Goal: Information Seeking & Learning: Get advice/opinions

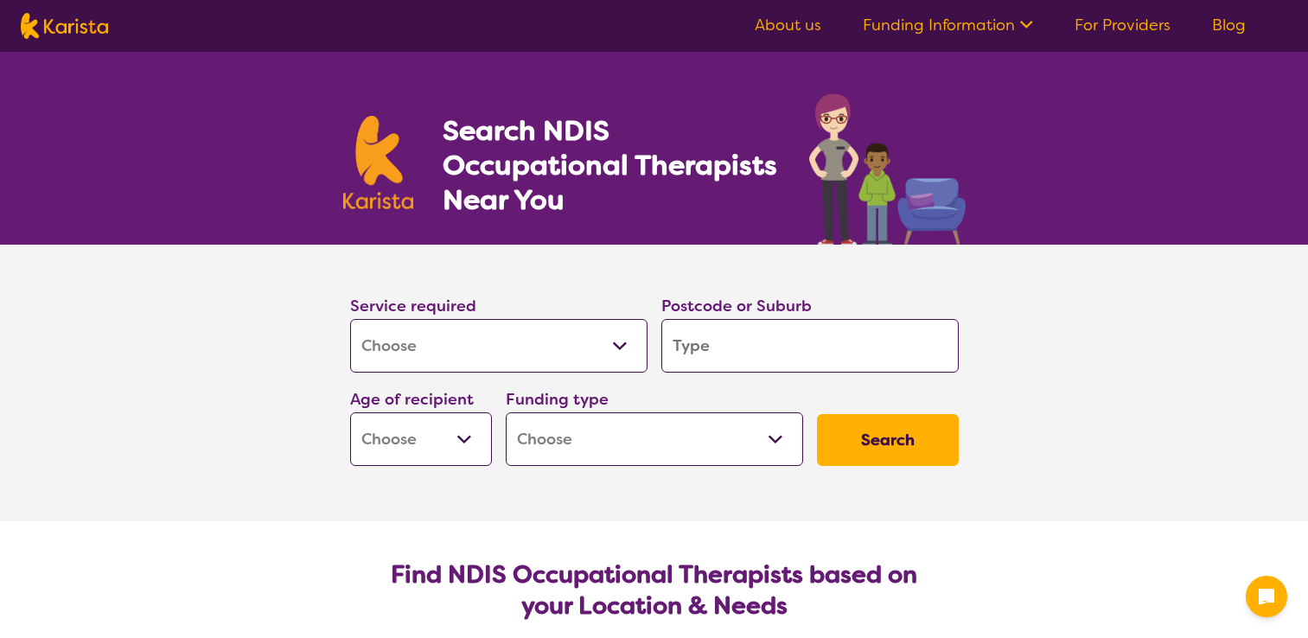
select select "[MEDICAL_DATA]"
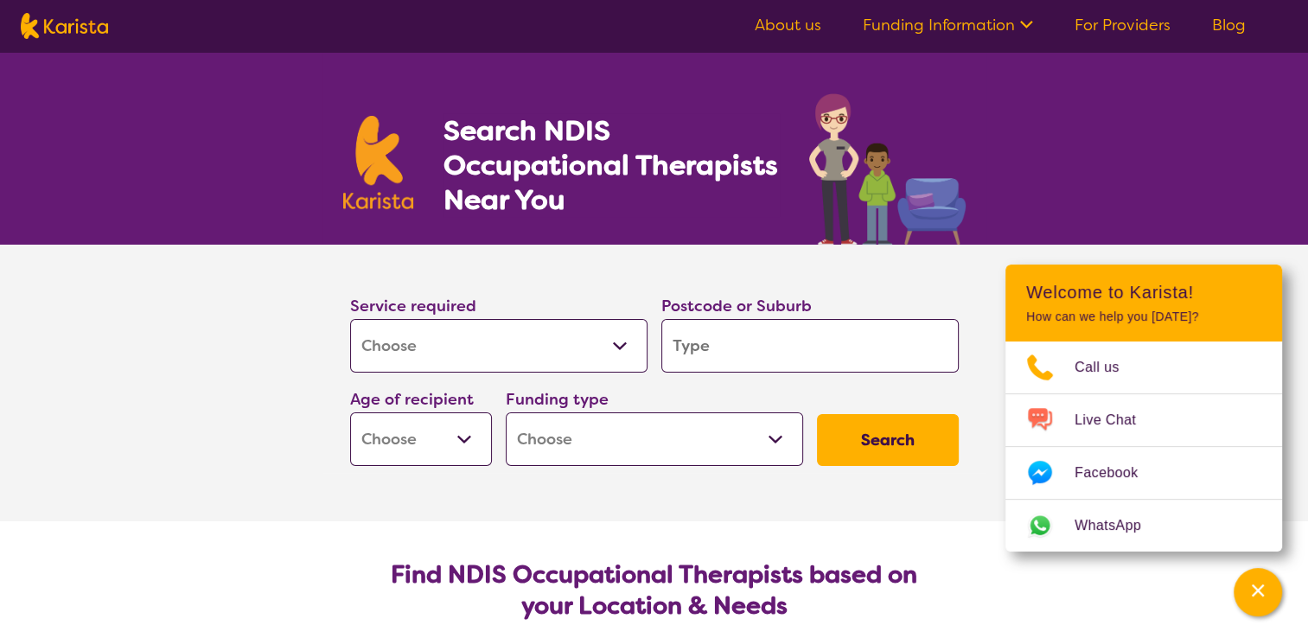
click at [766, 347] on input "search" at bounding box center [810, 346] width 297 height 54
type input "3"
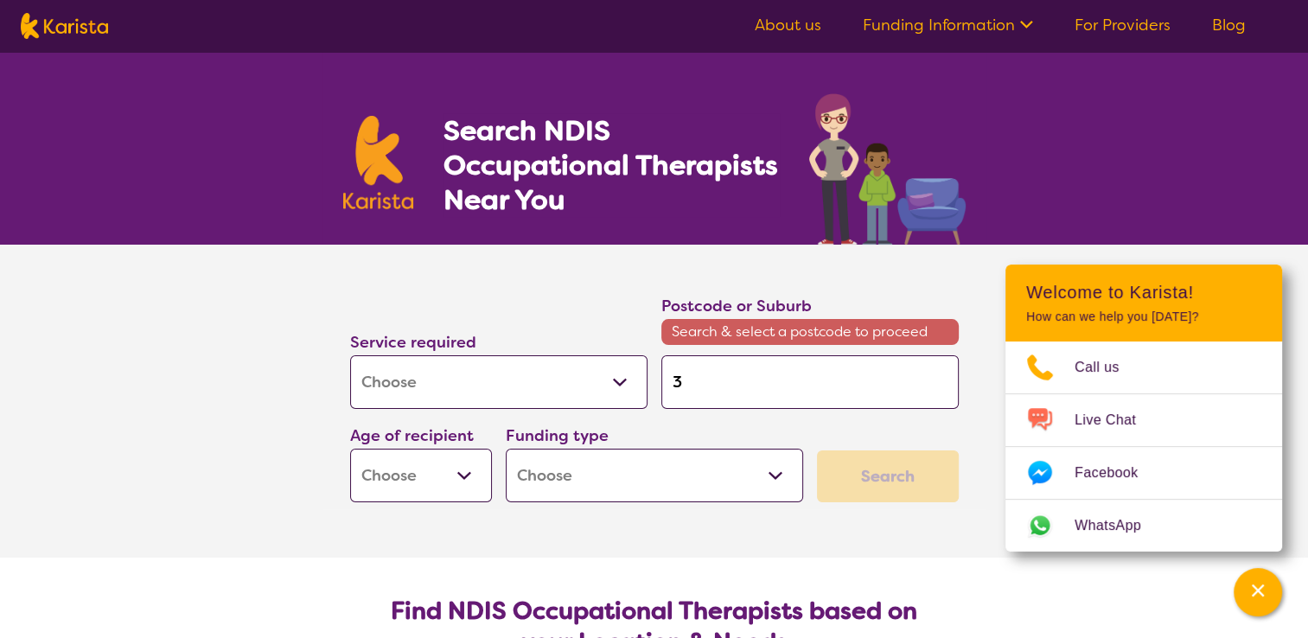
type input "30"
type input "303"
type input "3030"
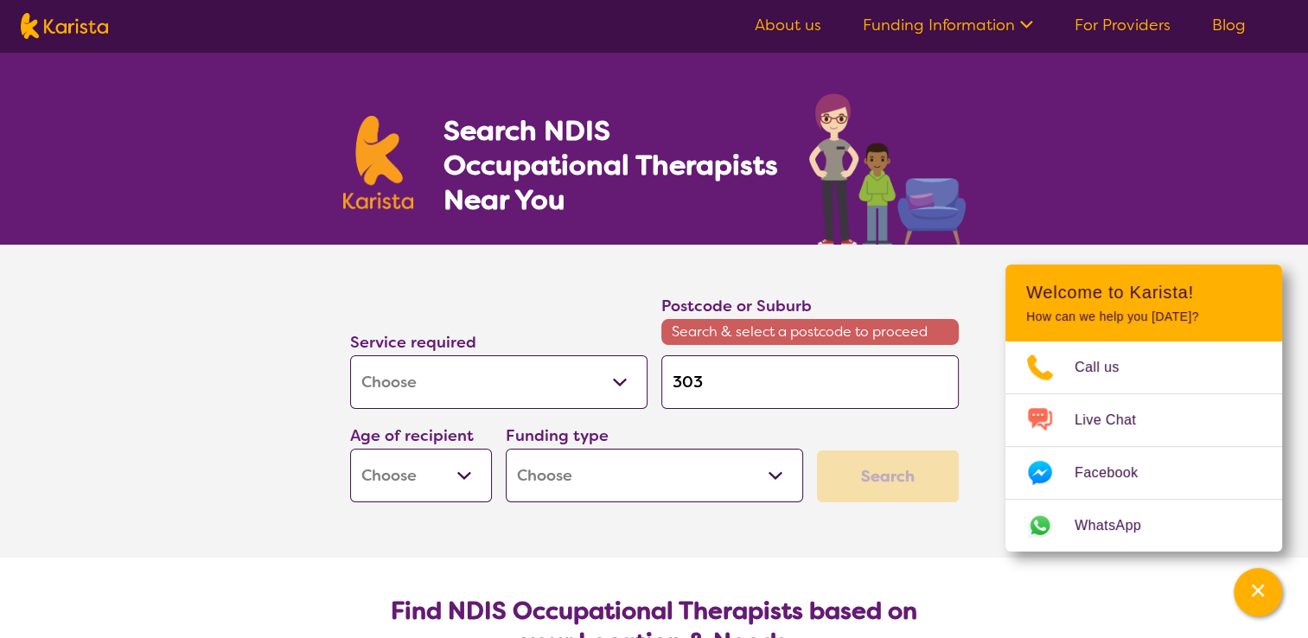
type input "3030"
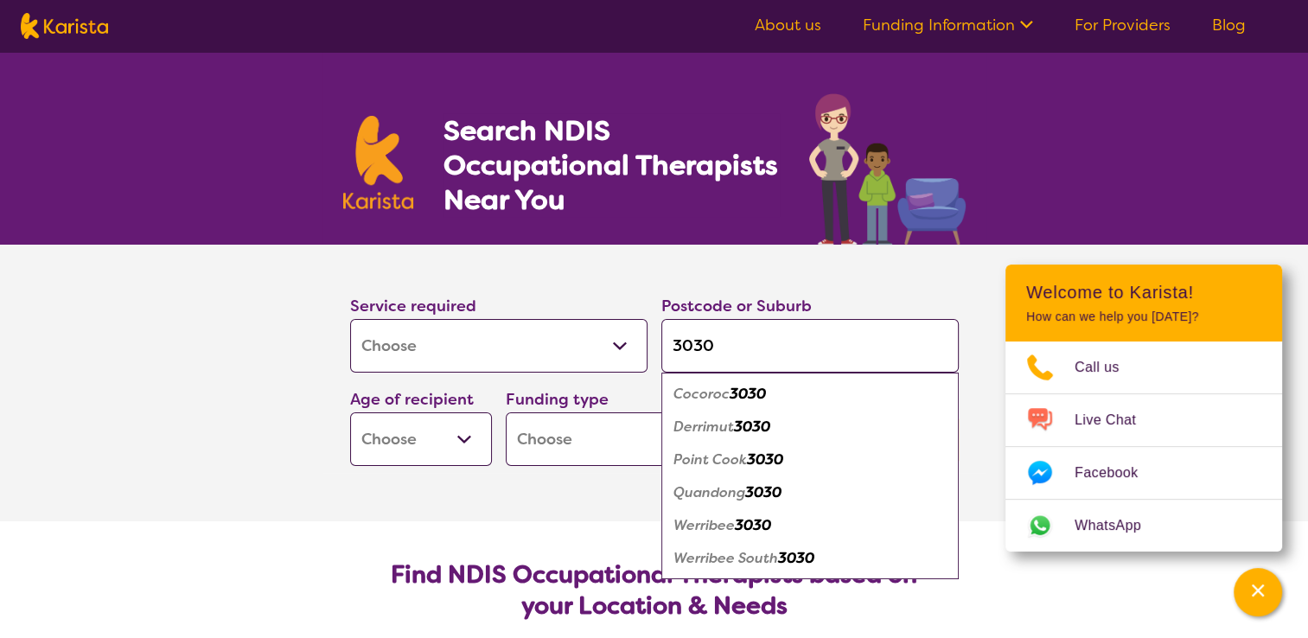
type input "3030"
click at [744, 524] on em "3030" at bounding box center [753, 525] width 36 height 18
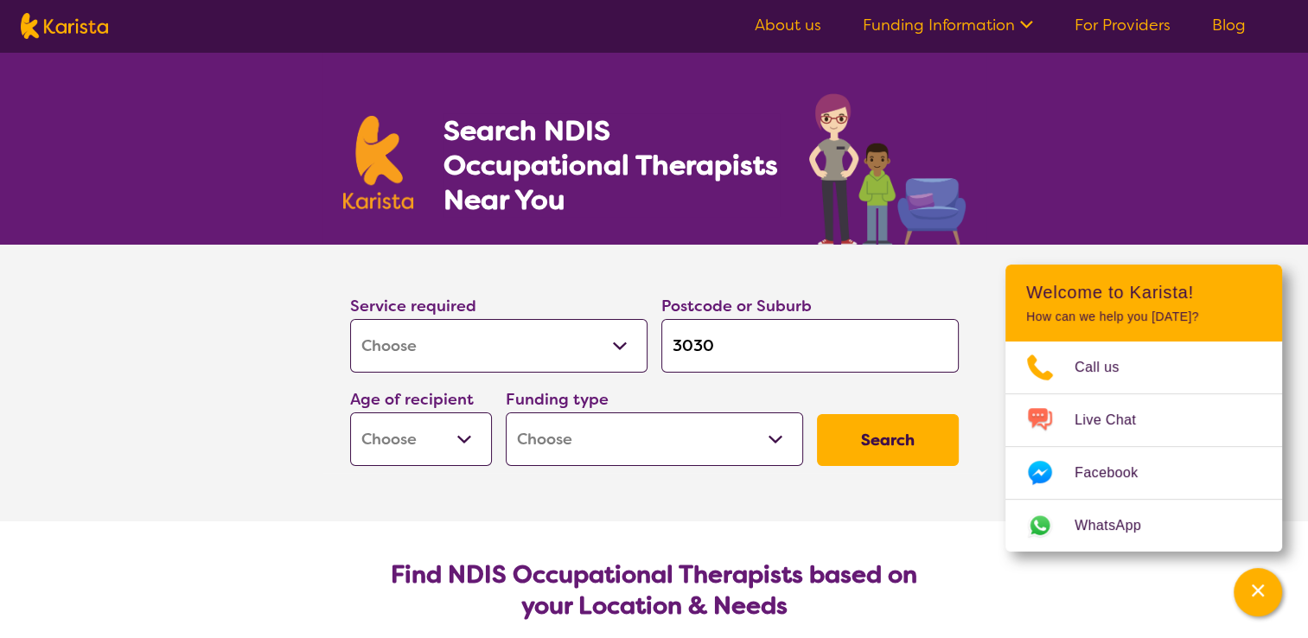
click at [460, 431] on select "Early Childhood - 0 to 9 Child - 10 to 11 Adolescent - 12 to 17 Adult - 18 to 6…" at bounding box center [421, 439] width 142 height 54
select select "AD"
click at [350, 412] on select "Early Childhood - 0 to 9 Child - 10 to 11 Adolescent - 12 to 17 Adult - 18 to 6…" at bounding box center [421, 439] width 142 height 54
select select "AD"
click at [783, 439] on select "Home Care Package (HCP) National Disability Insurance Scheme (NDIS) I don't know" at bounding box center [654, 439] width 297 height 54
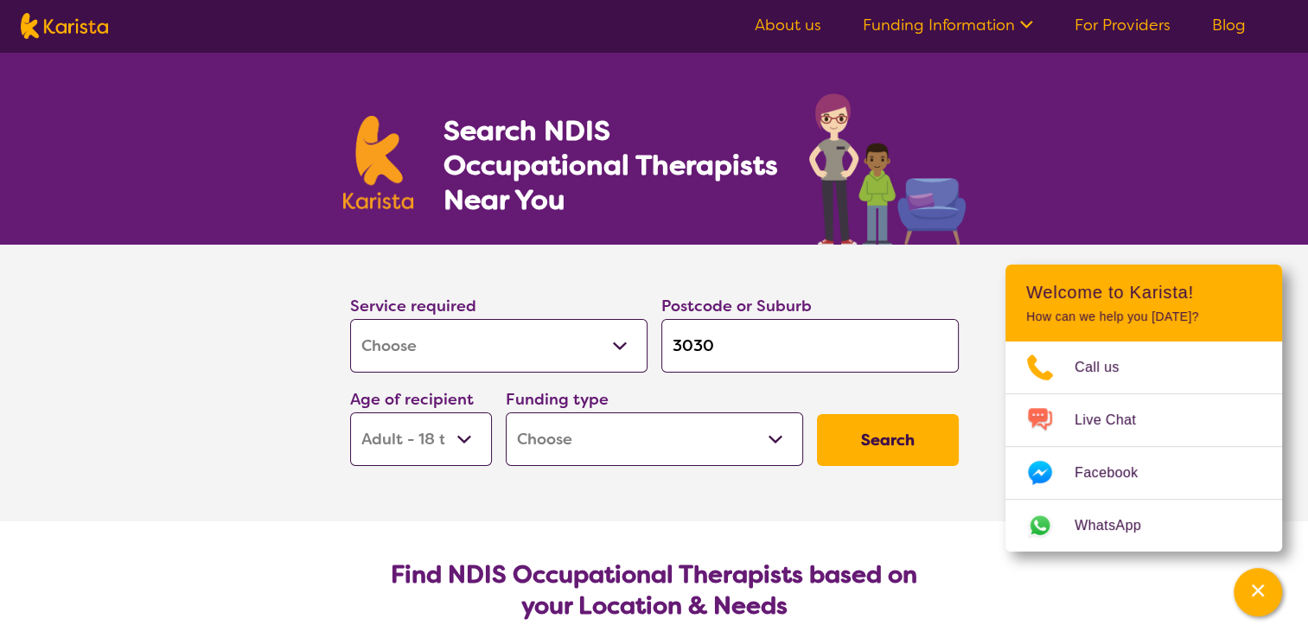
select select "NDIS"
click at [506, 412] on select "Home Care Package (HCP) National Disability Insurance Scheme (NDIS) I don't know" at bounding box center [654, 439] width 297 height 54
select select "NDIS"
click at [907, 436] on button "Search" at bounding box center [888, 440] width 142 height 52
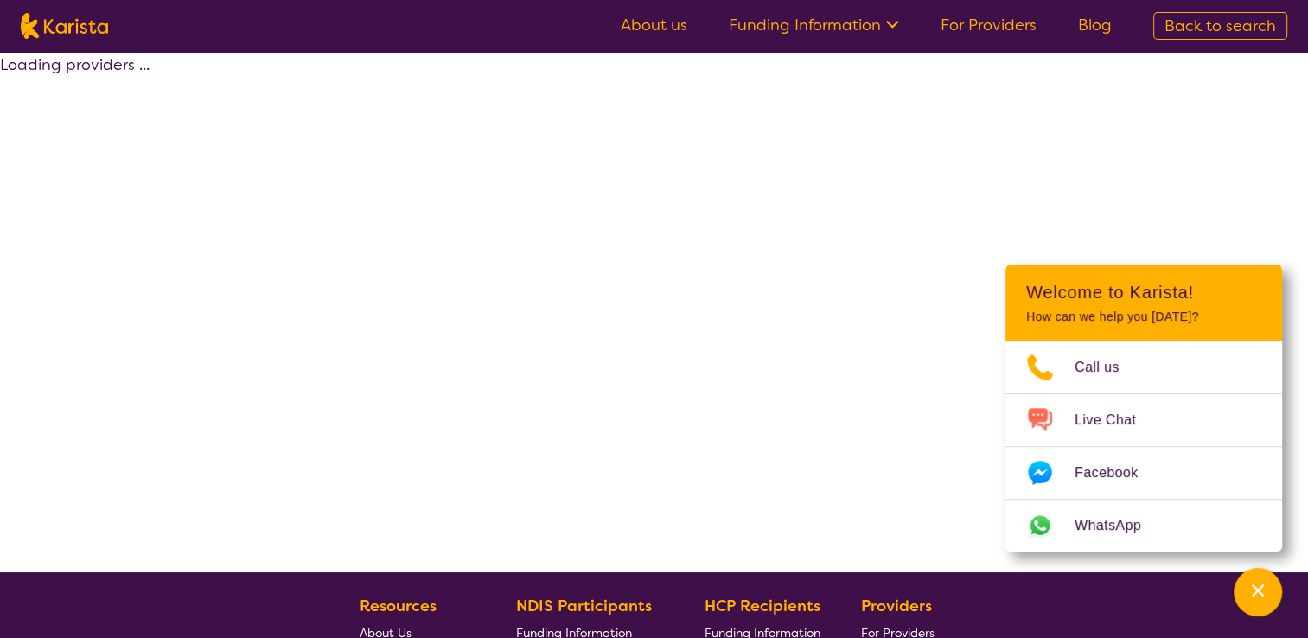
select select "by_score"
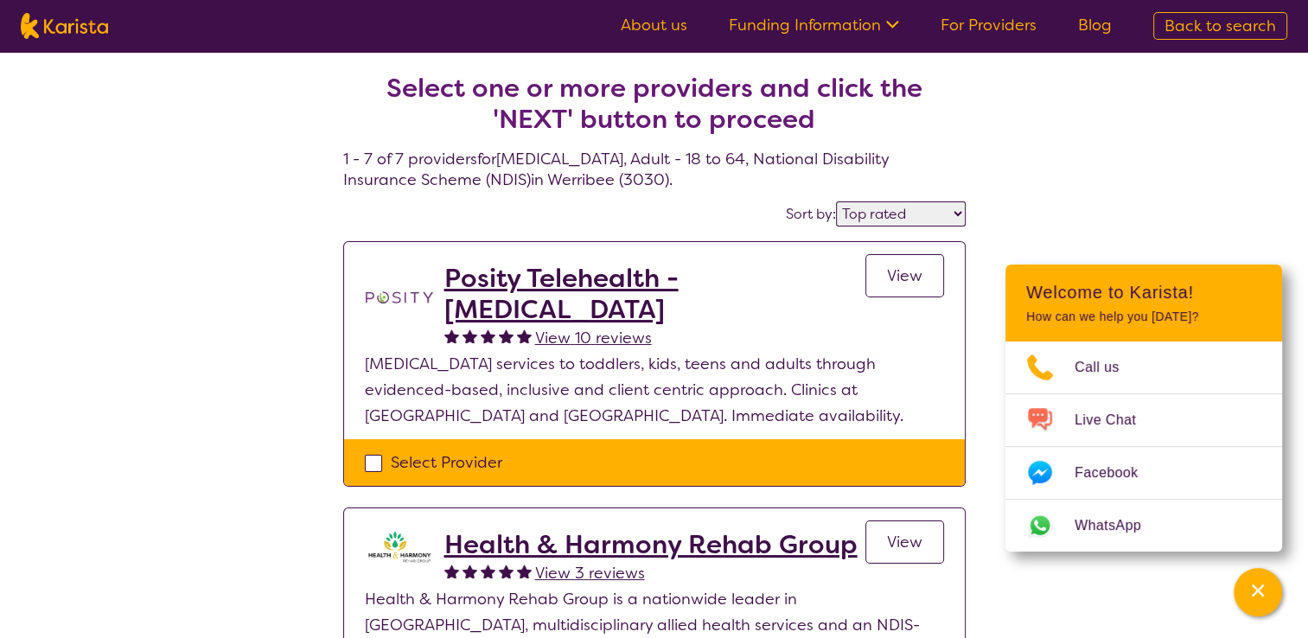
scroll to position [128, 0]
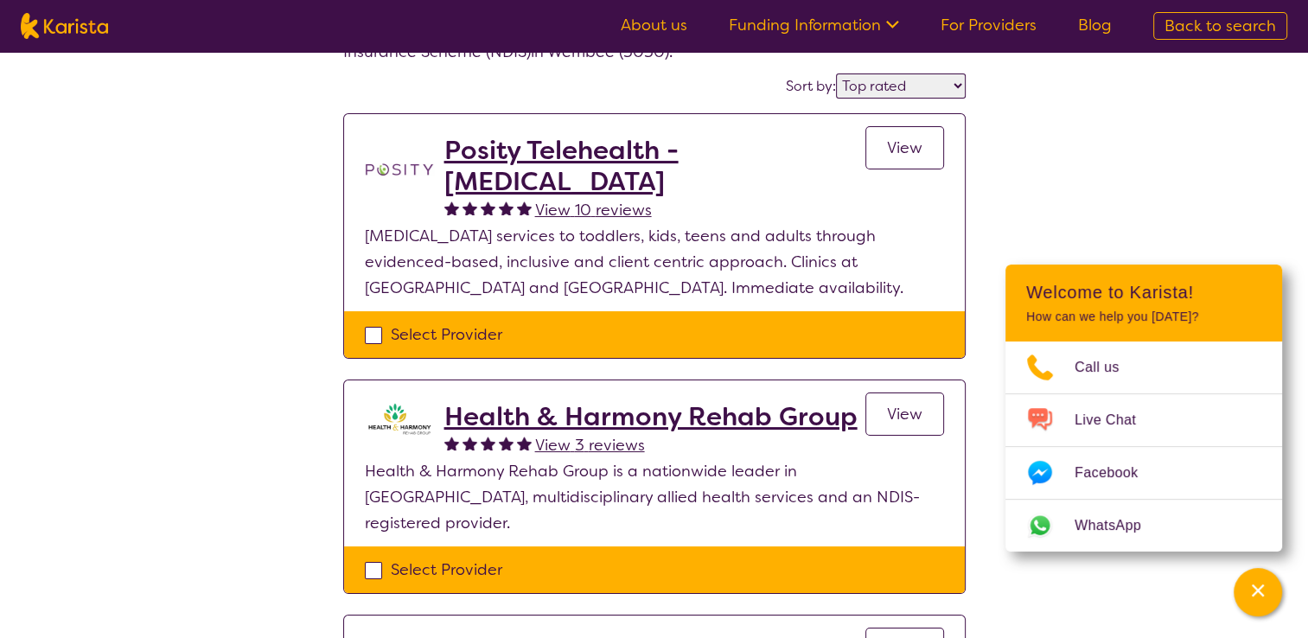
click at [707, 161] on h2 "Posity Telehealth - [MEDICAL_DATA]" at bounding box center [654, 166] width 421 height 62
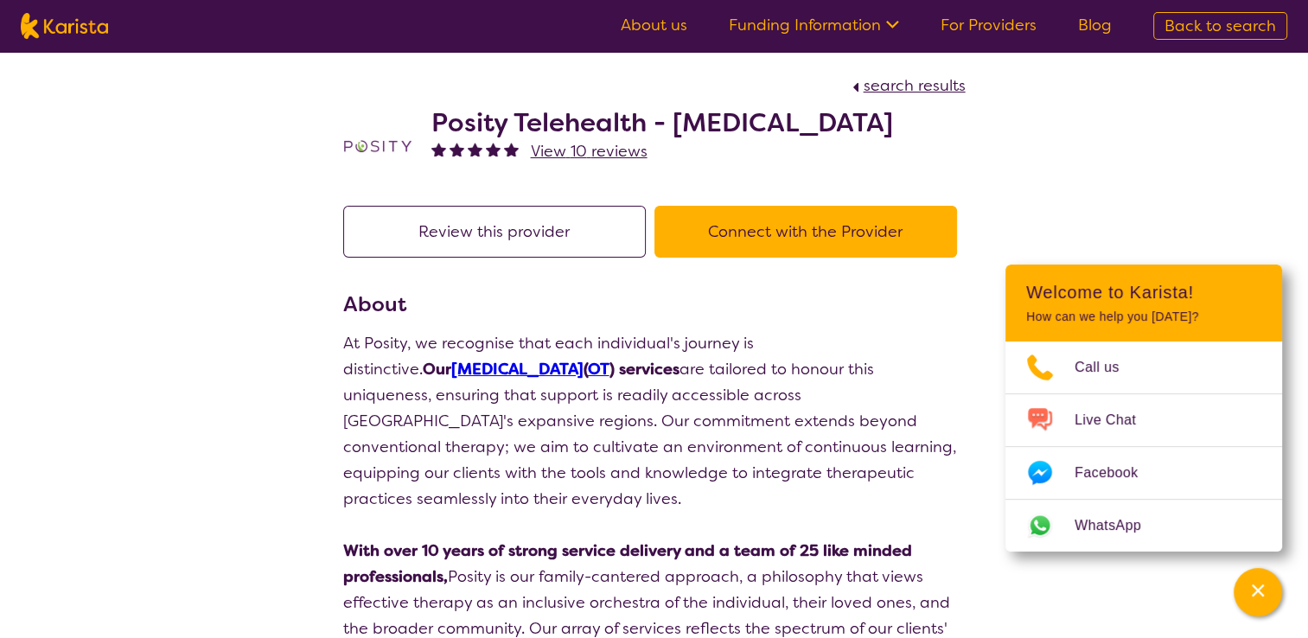
click at [837, 233] on button "Connect with the Provider" at bounding box center [806, 232] width 303 height 52
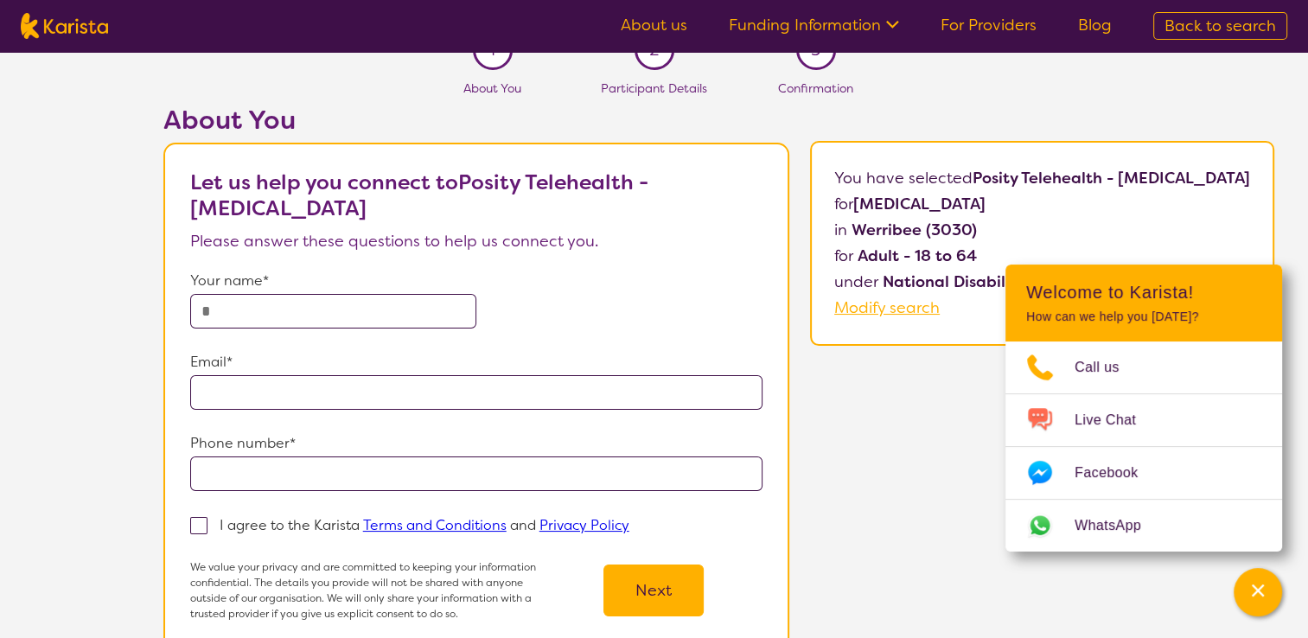
scroll to position [29, 0]
click at [1258, 592] on icon "Channel Menu" at bounding box center [1258, 591] width 12 height 12
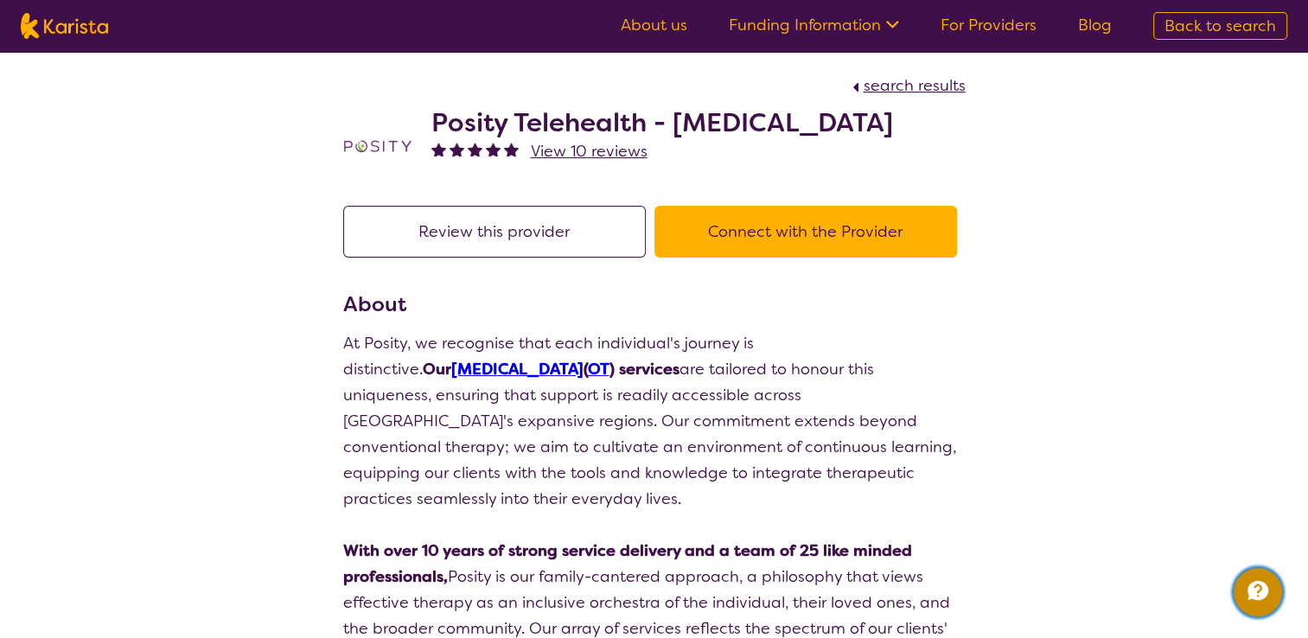
scroll to position [128, 0]
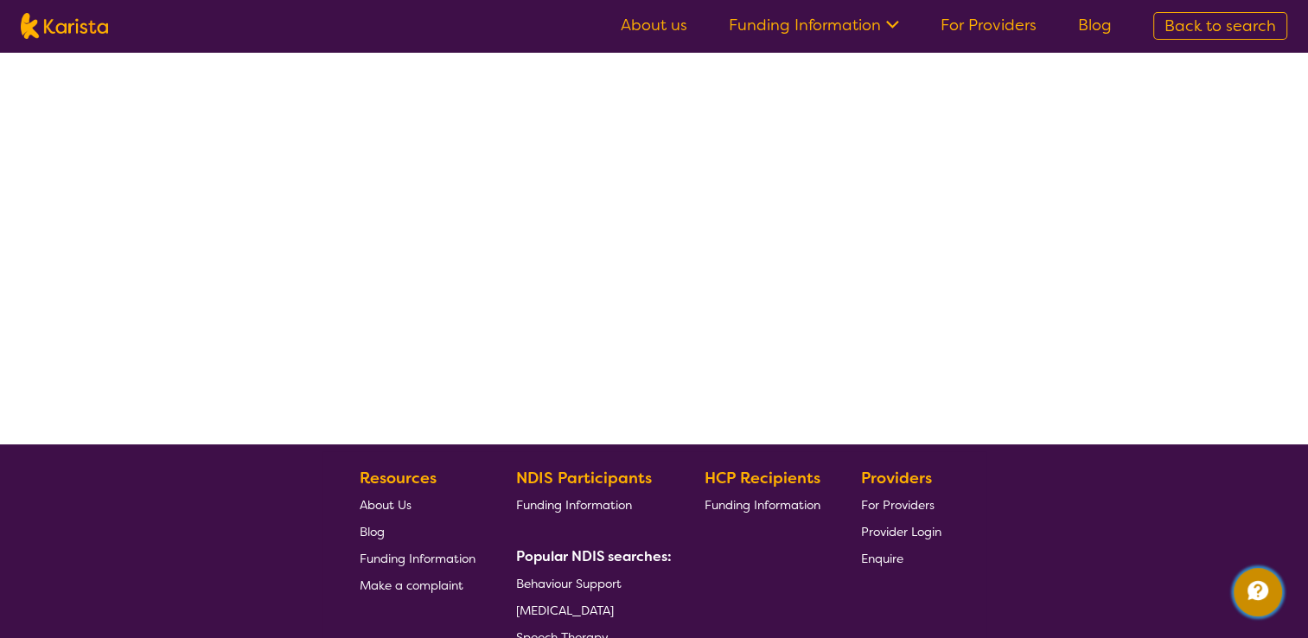
select select "by_score"
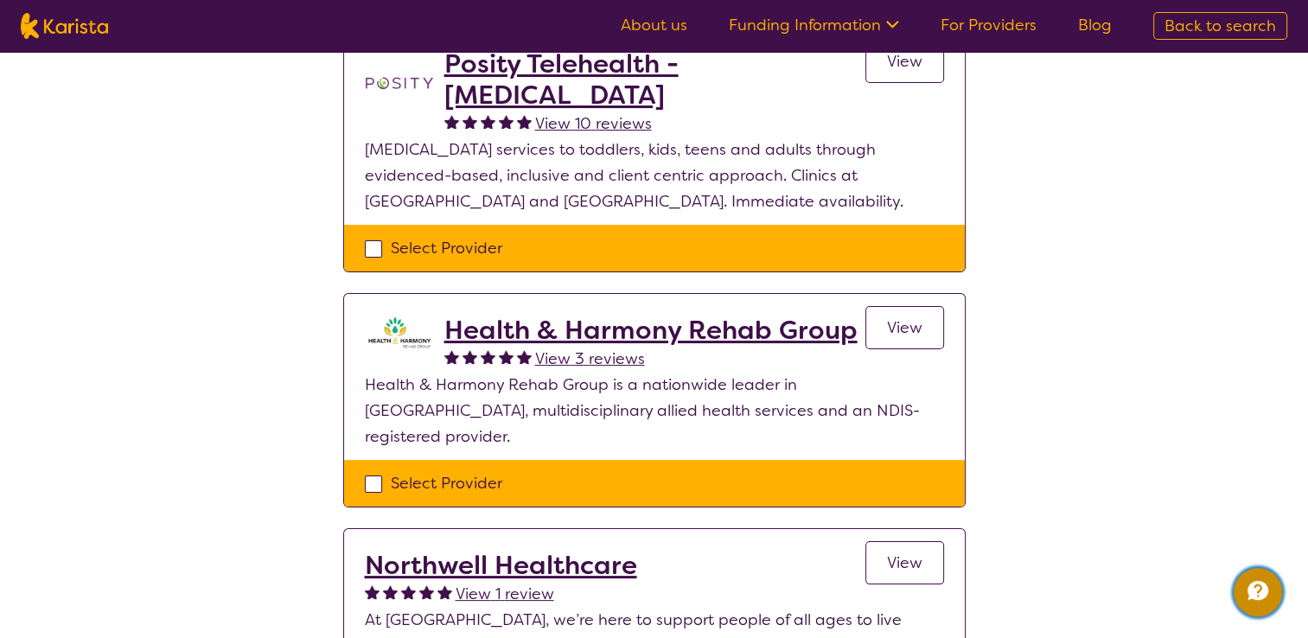
scroll to position [218, 0]
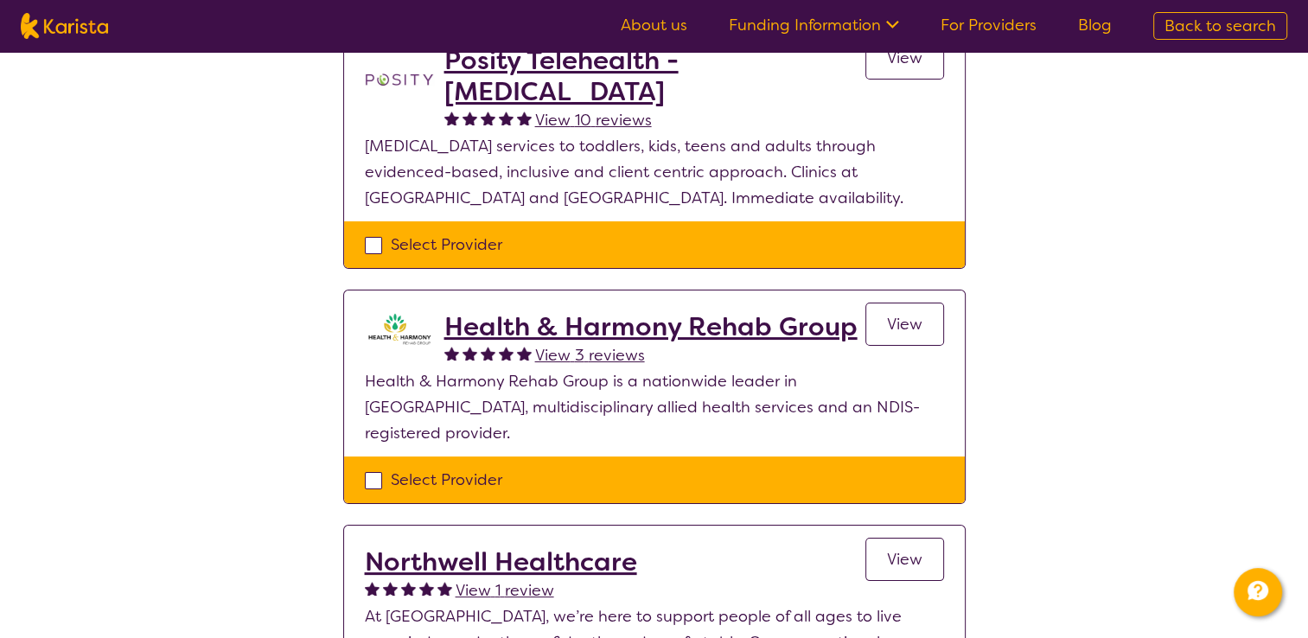
click at [662, 321] on h2 "Health & Harmony Rehab Group" at bounding box center [650, 326] width 413 height 31
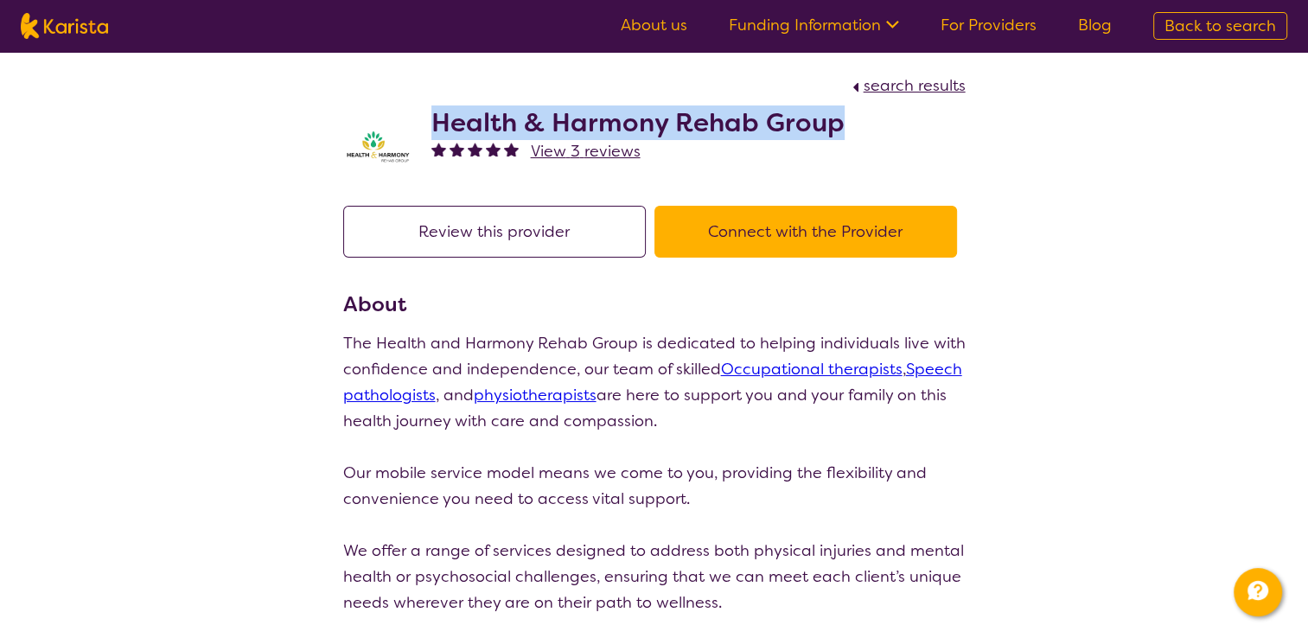
drag, startPoint x: 842, startPoint y: 118, endPoint x: 436, endPoint y: 126, distance: 406.5
click at [436, 126] on div "Health & Harmony Rehab Group View 3 reviews" at bounding box center [654, 142] width 623 height 86
copy h2 "Health & Harmony Rehab Group"
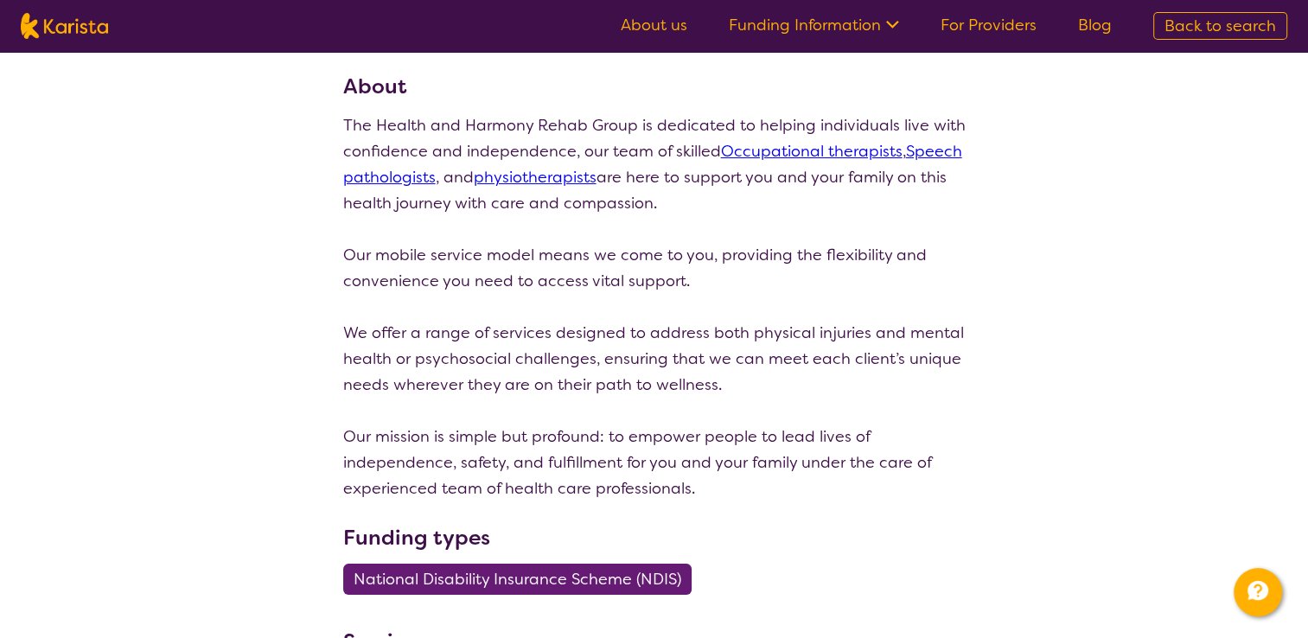
select select "by_score"
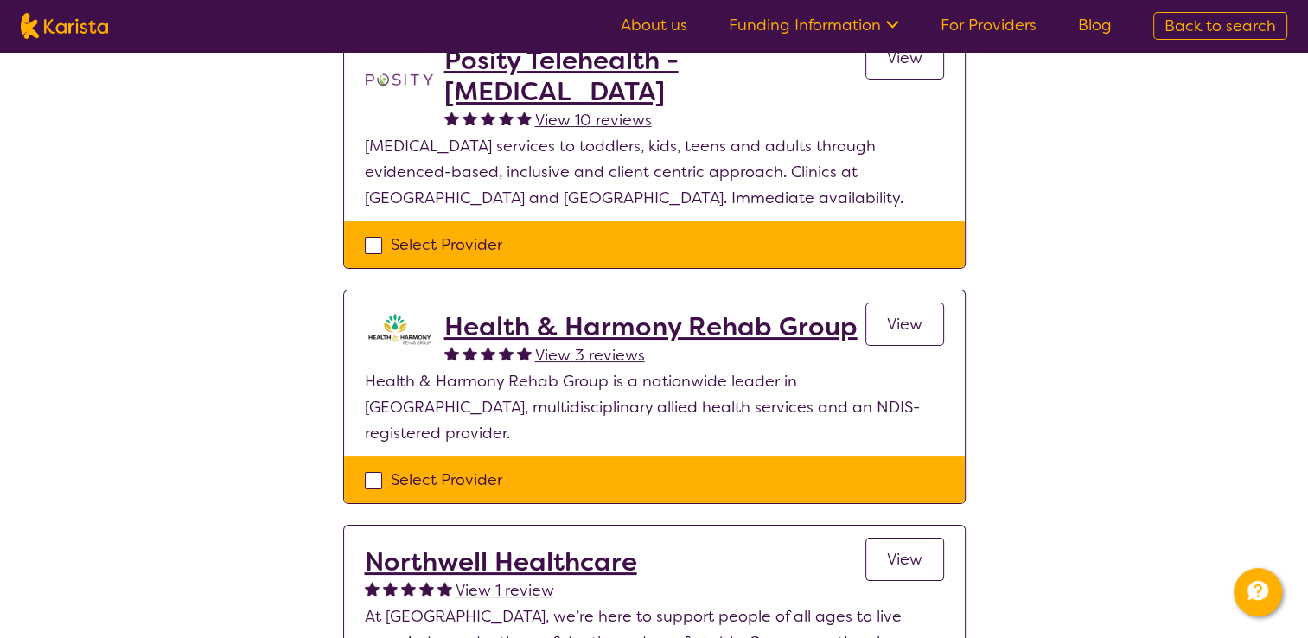
select select "[MEDICAL_DATA]"
select select "AD"
select select "NDIS"
select select "[MEDICAL_DATA]"
select select "AD"
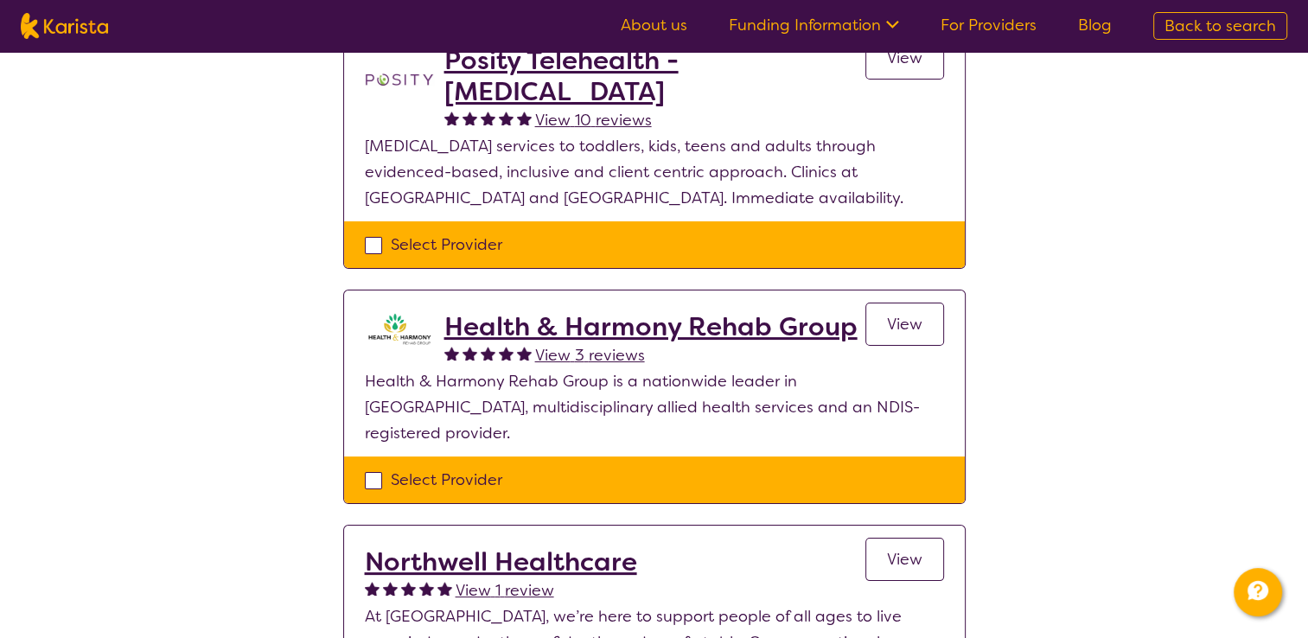
select select "NDIS"
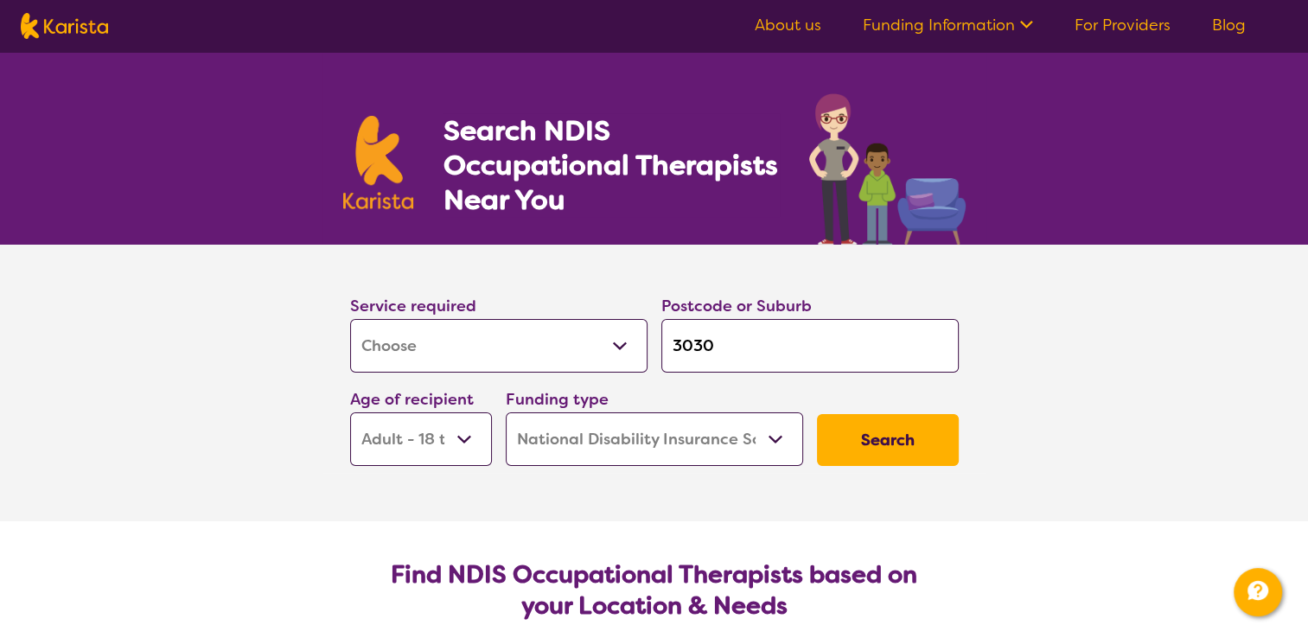
click at [734, 323] on input "3030" at bounding box center [810, 346] width 297 height 54
type input "3030"
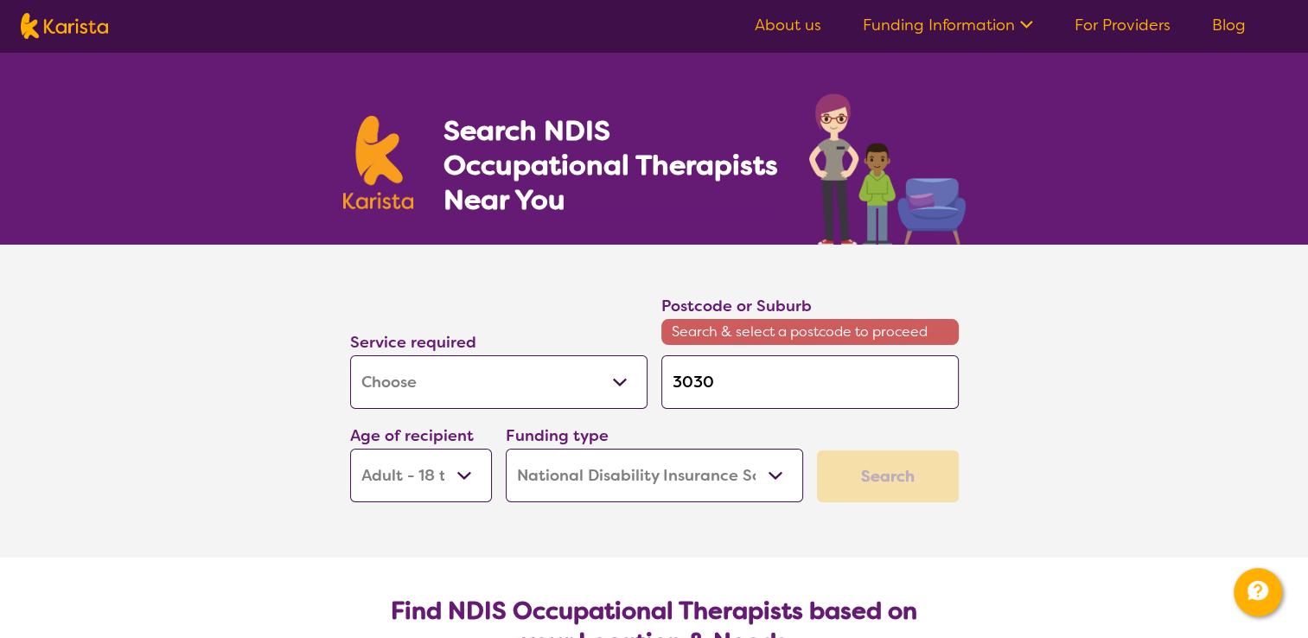
type input "3030 w"
type input "3030 we"
type input "3030 wer"
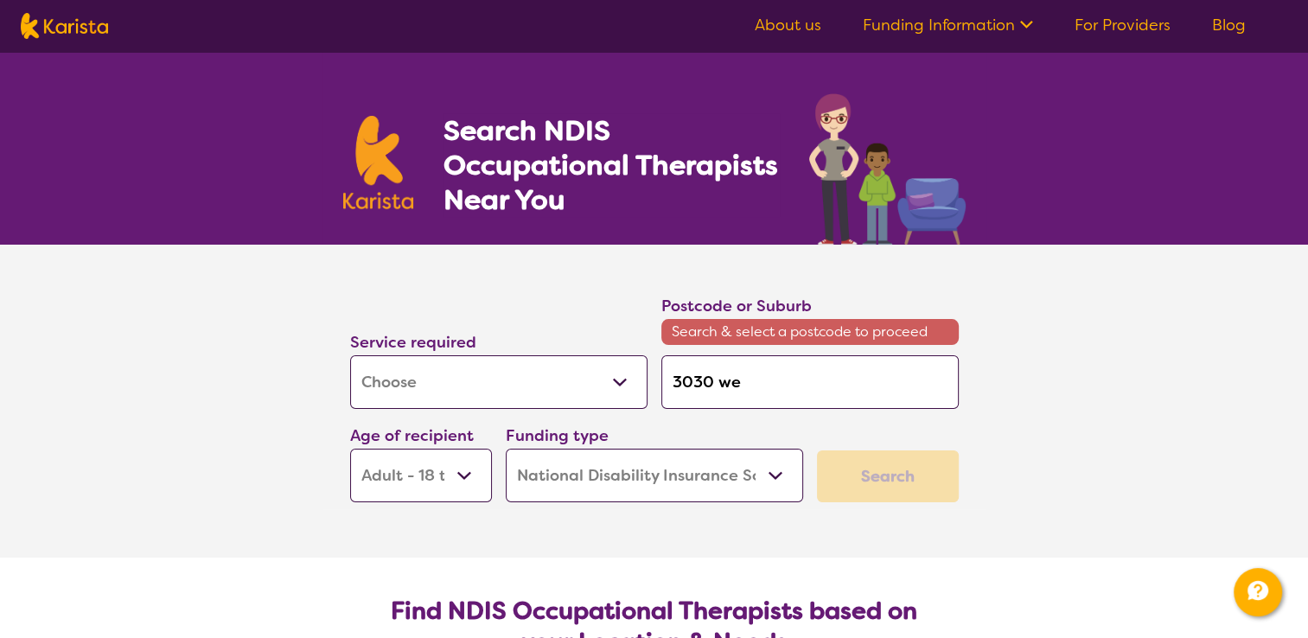
type input "3030 wer"
type input "3030 werr"
type input "3030 werri"
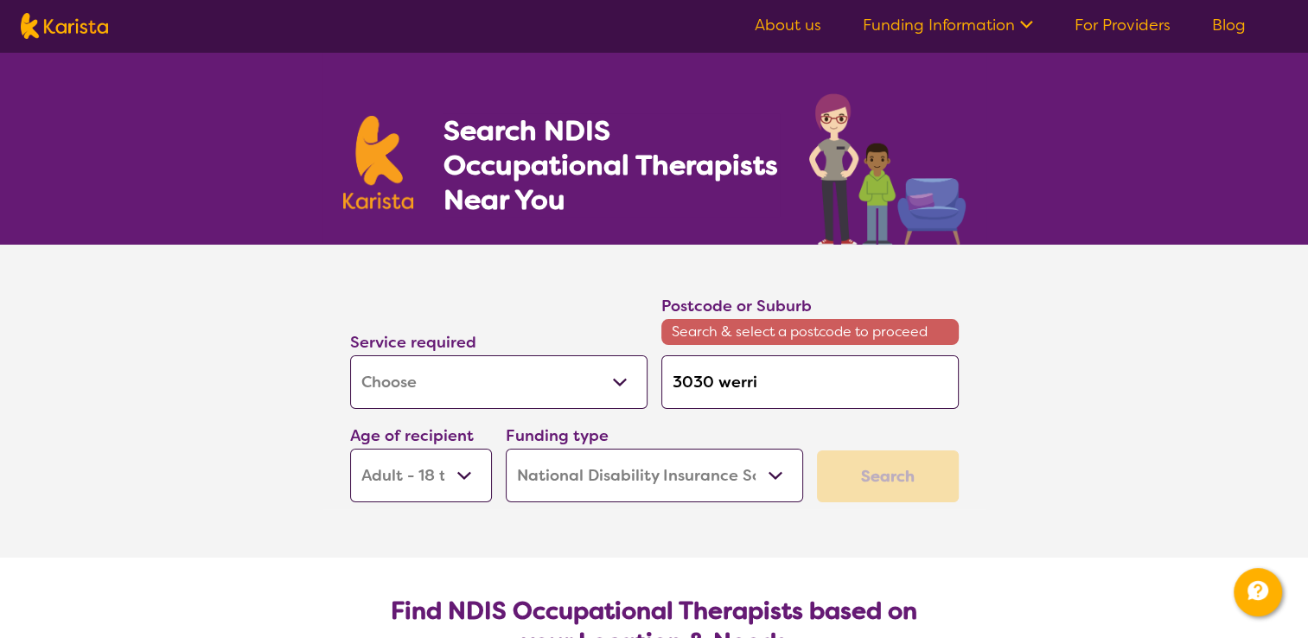
type input "3030 werrib"
type input "3030 werribe"
type input "3030 werribee"
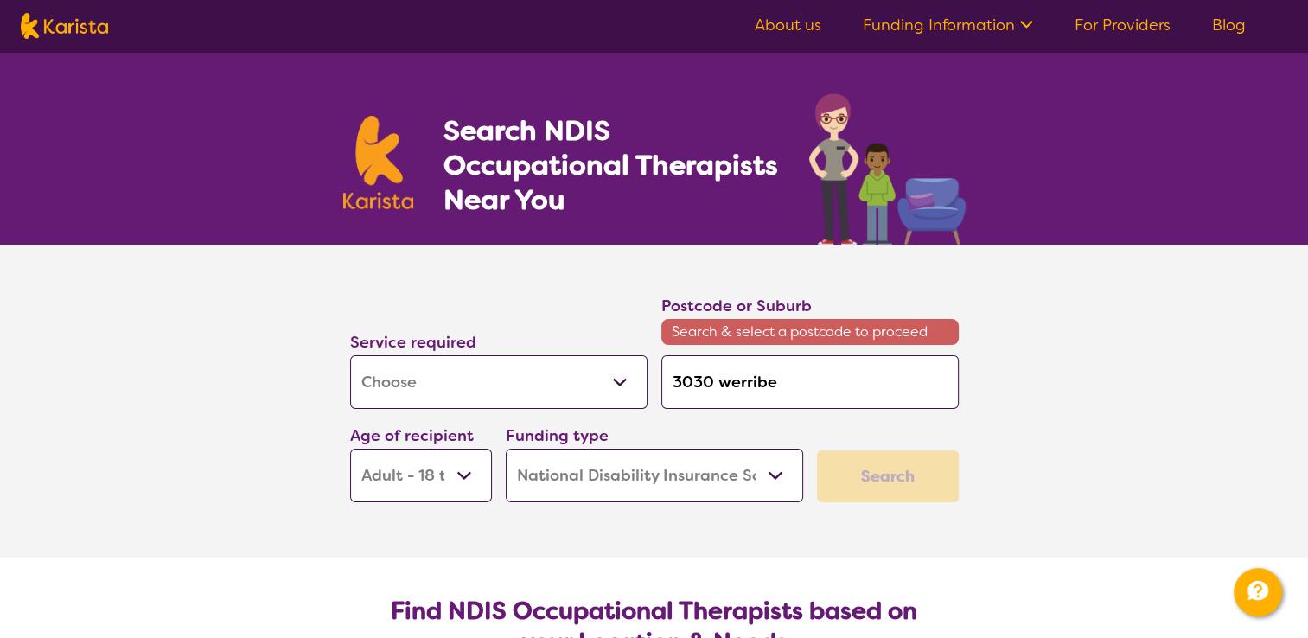
type input "3030 werribee"
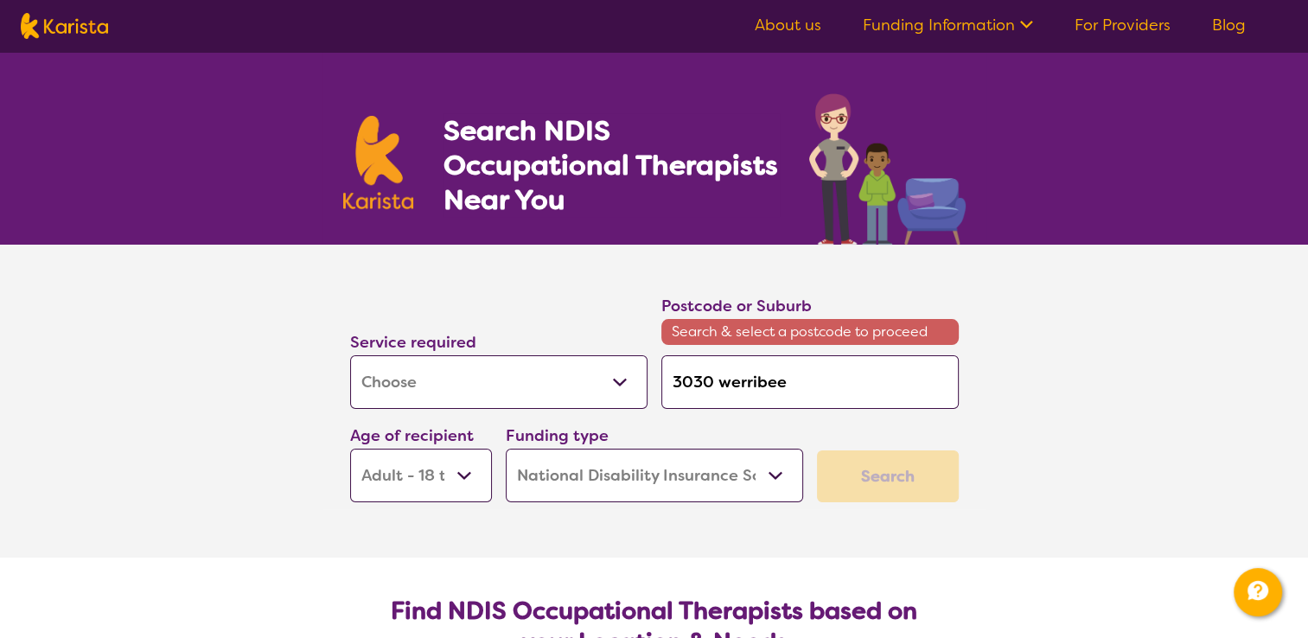
type input "3030 werribe"
type input "3030 werrib"
type input "3030 werri"
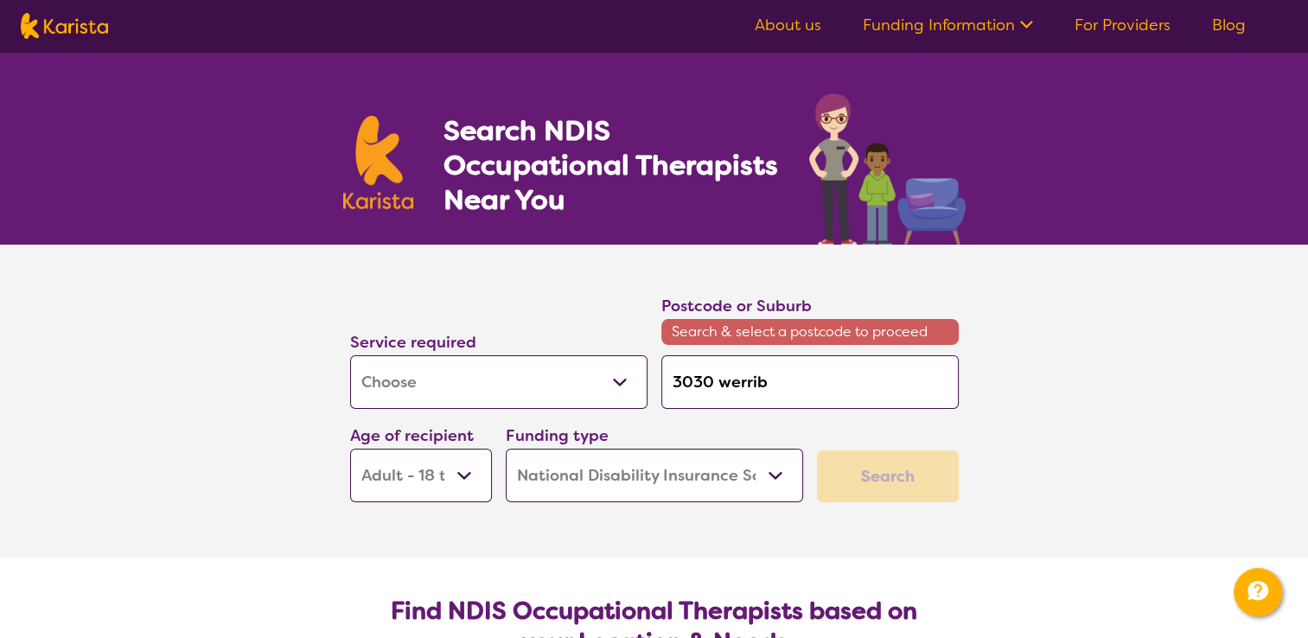
type input "3030 werri"
type input "3030 werr"
type input "3030 wer"
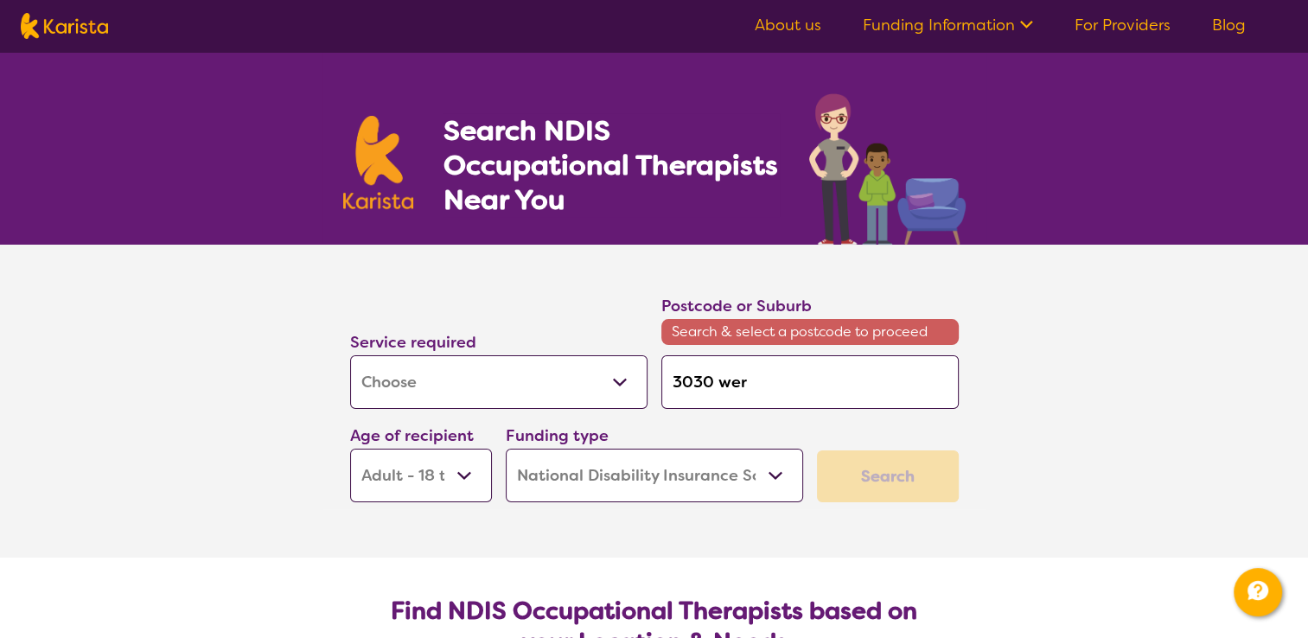
type input "3030 we"
type input "3030 w"
type input "3030"
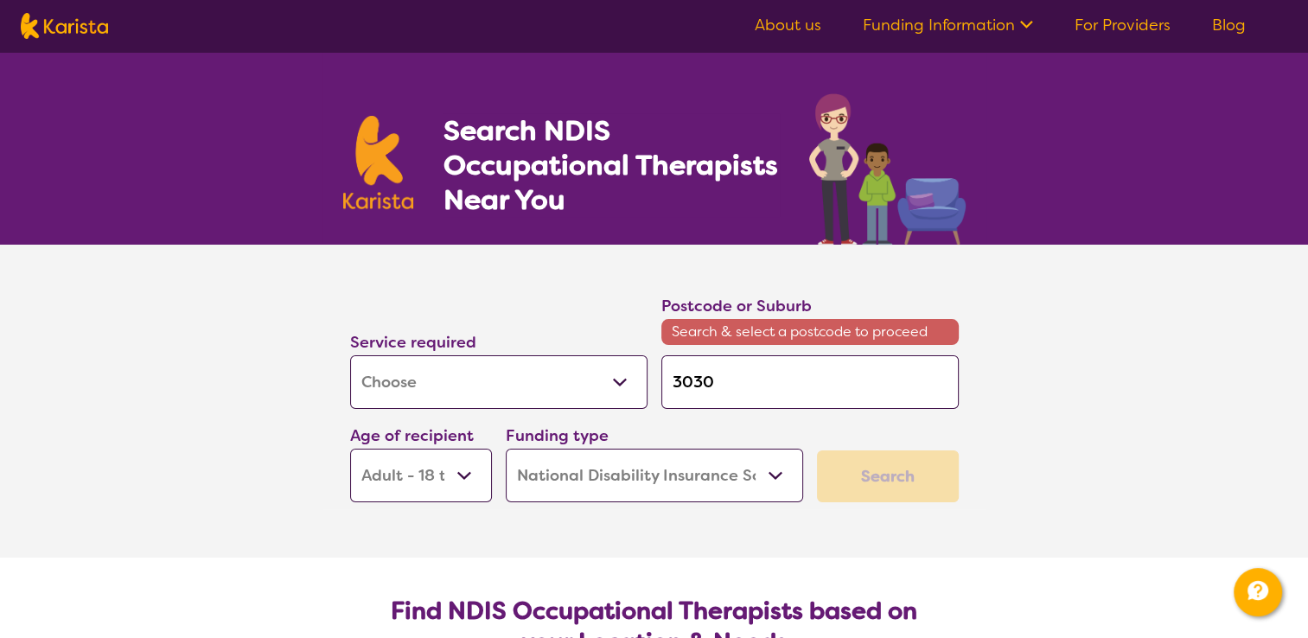
type input "3030"
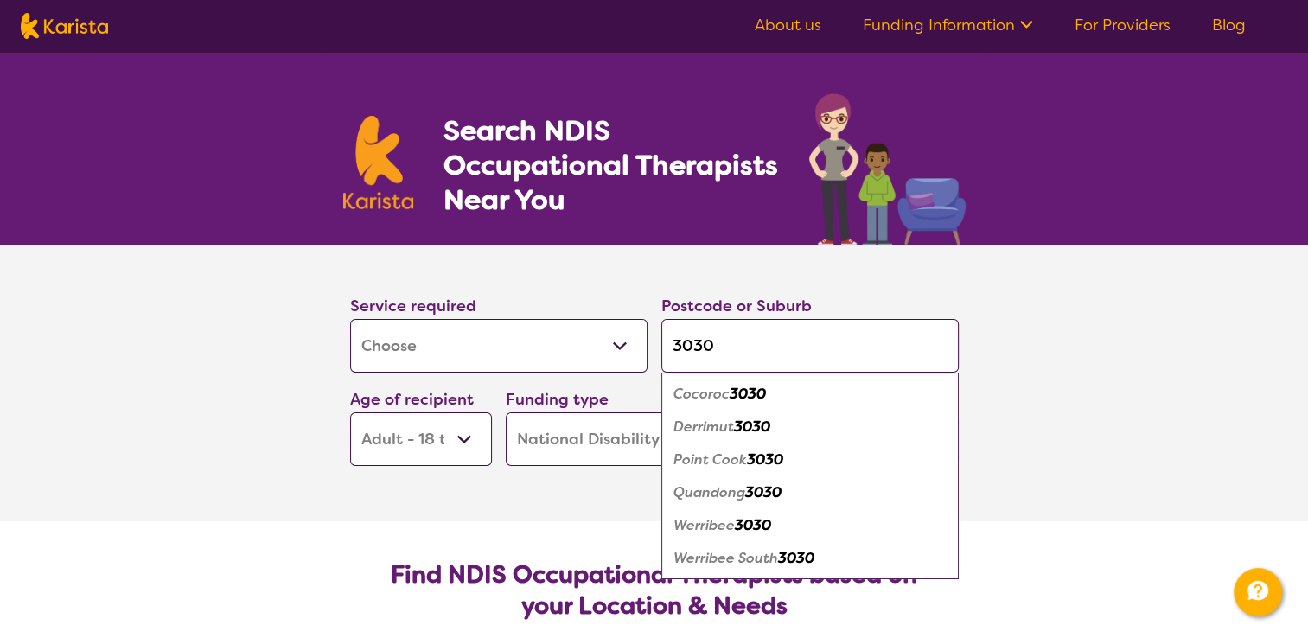
click at [726, 521] on em "Werribee" at bounding box center [704, 525] width 61 height 18
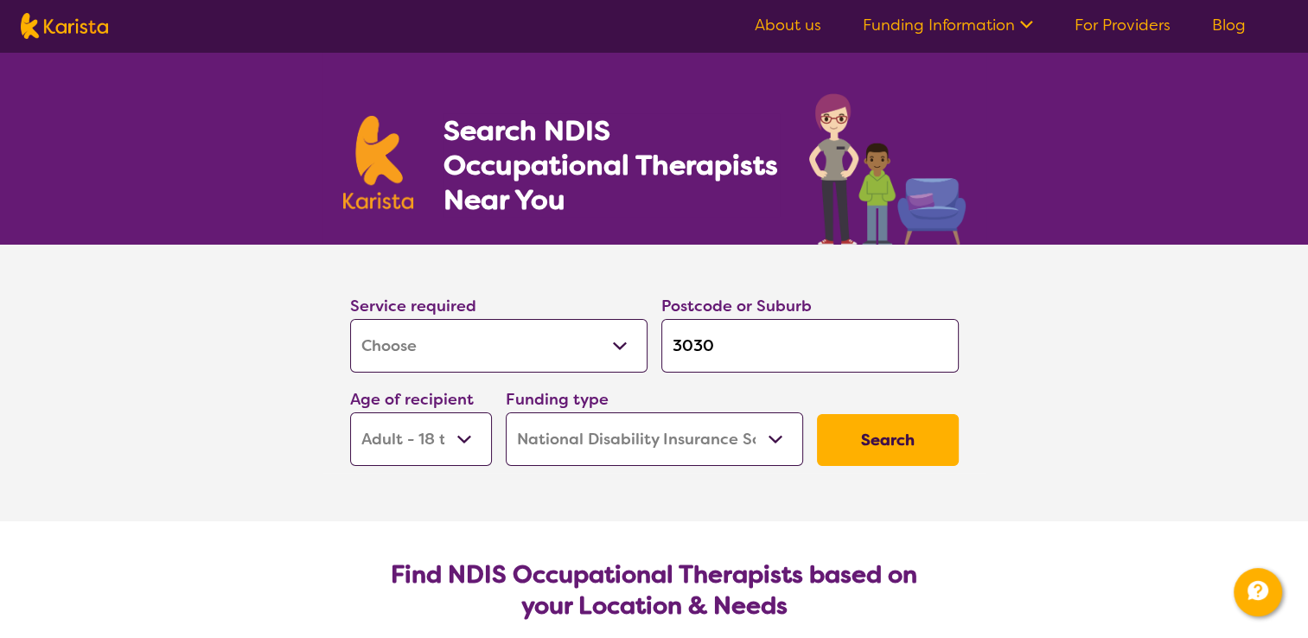
click at [737, 341] on input "3030" at bounding box center [810, 346] width 297 height 54
type input "303"
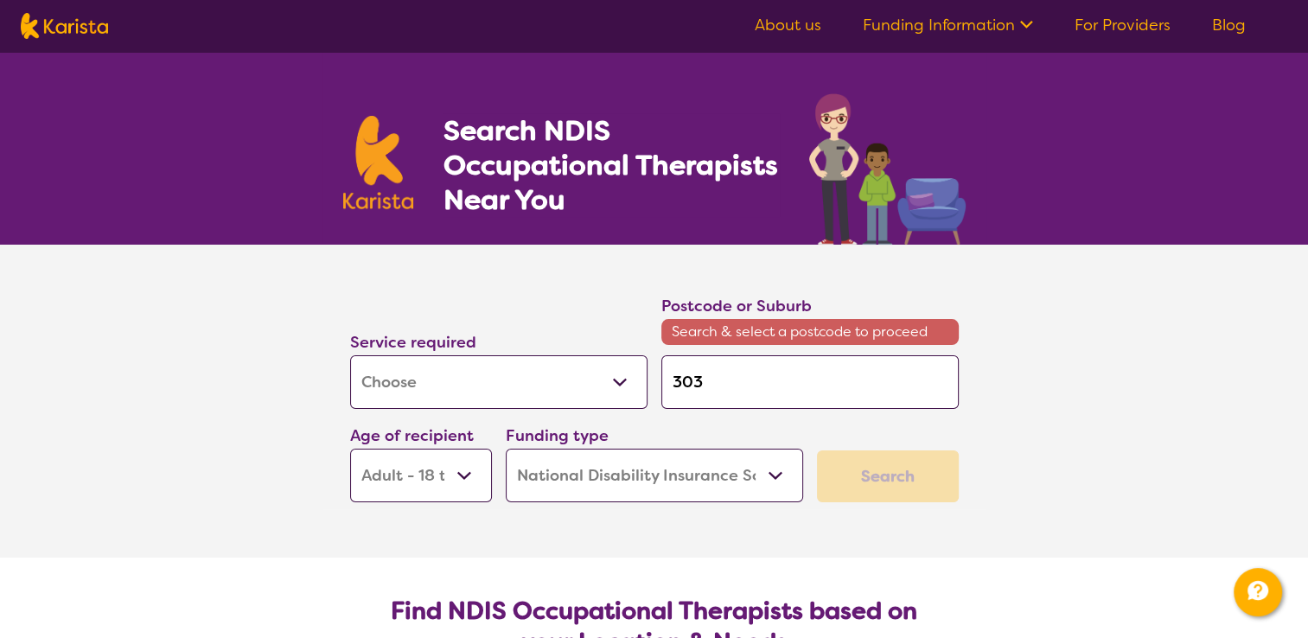
type input "30"
type input "3"
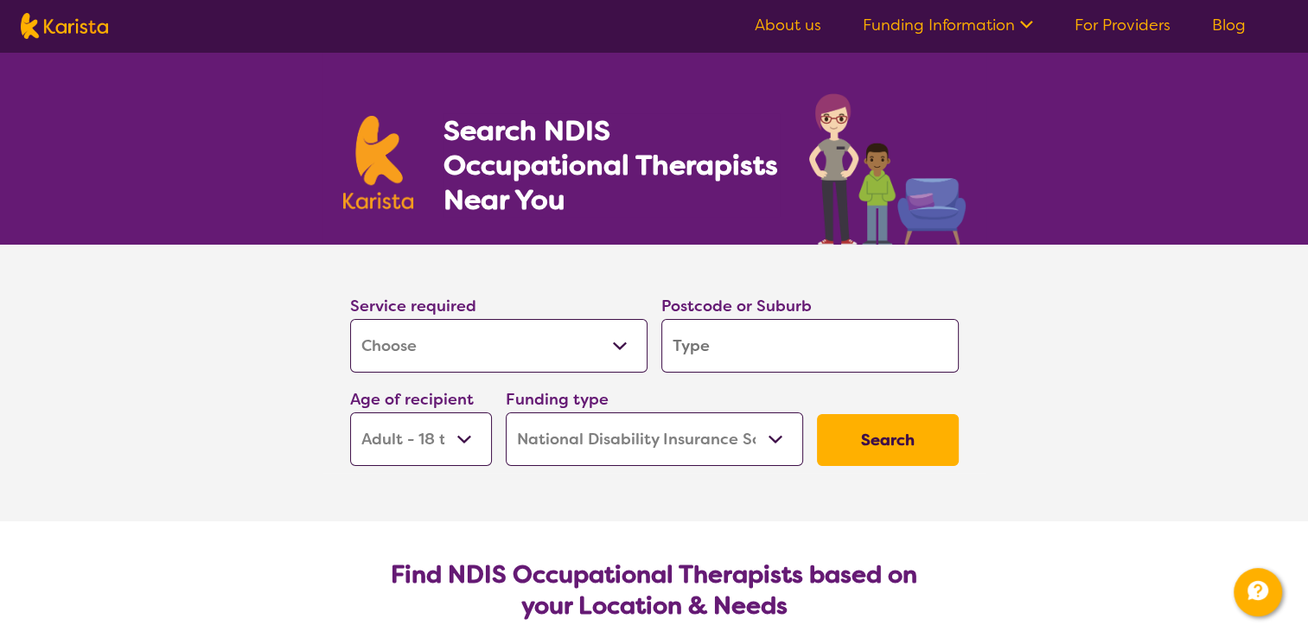
type input "w"
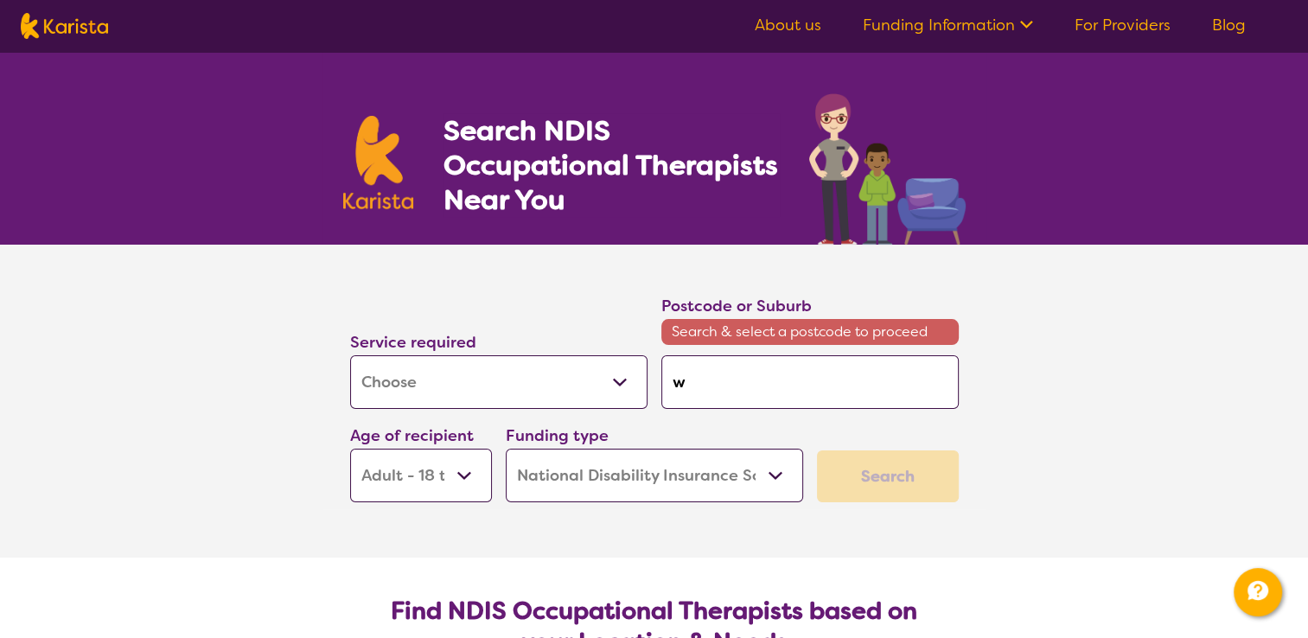
type input "we"
type input "wer"
type input "werr"
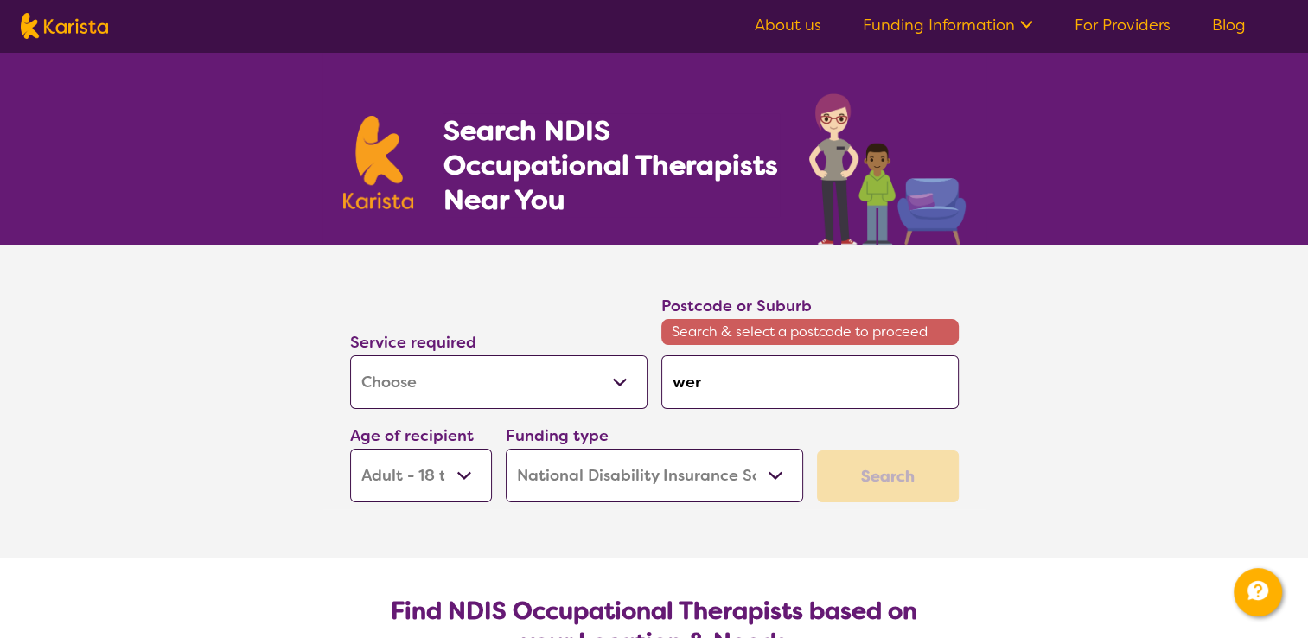
type input "werr"
type input "werri"
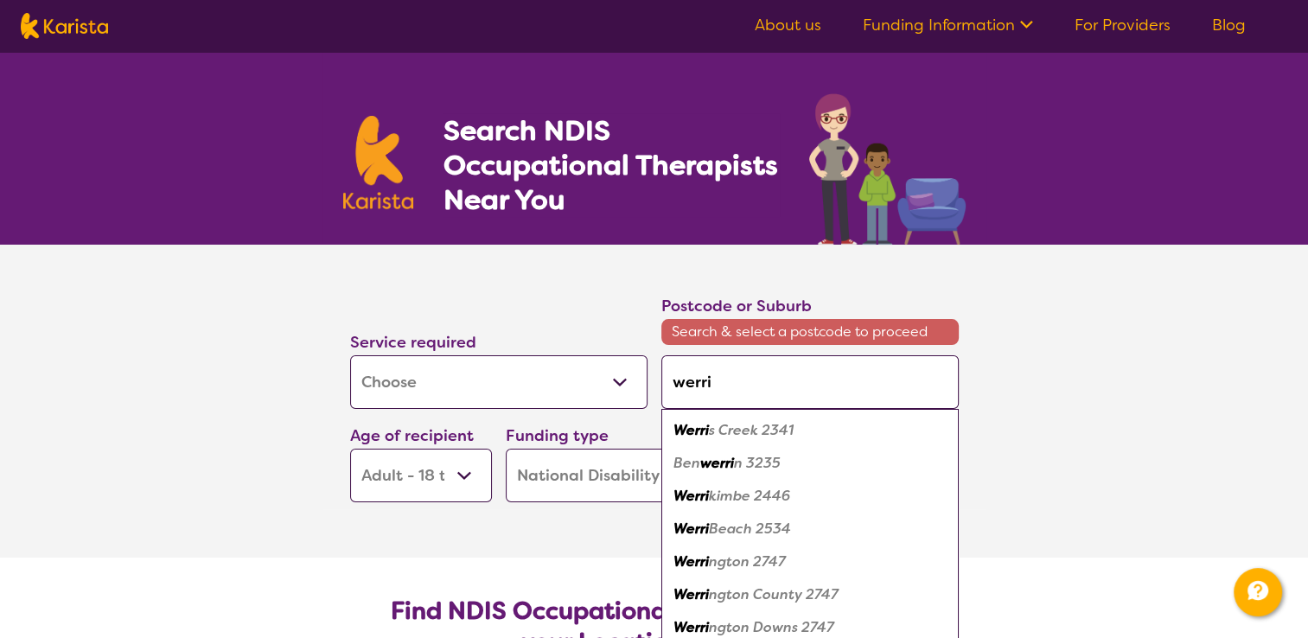
type input "werrib"
type input "werribe"
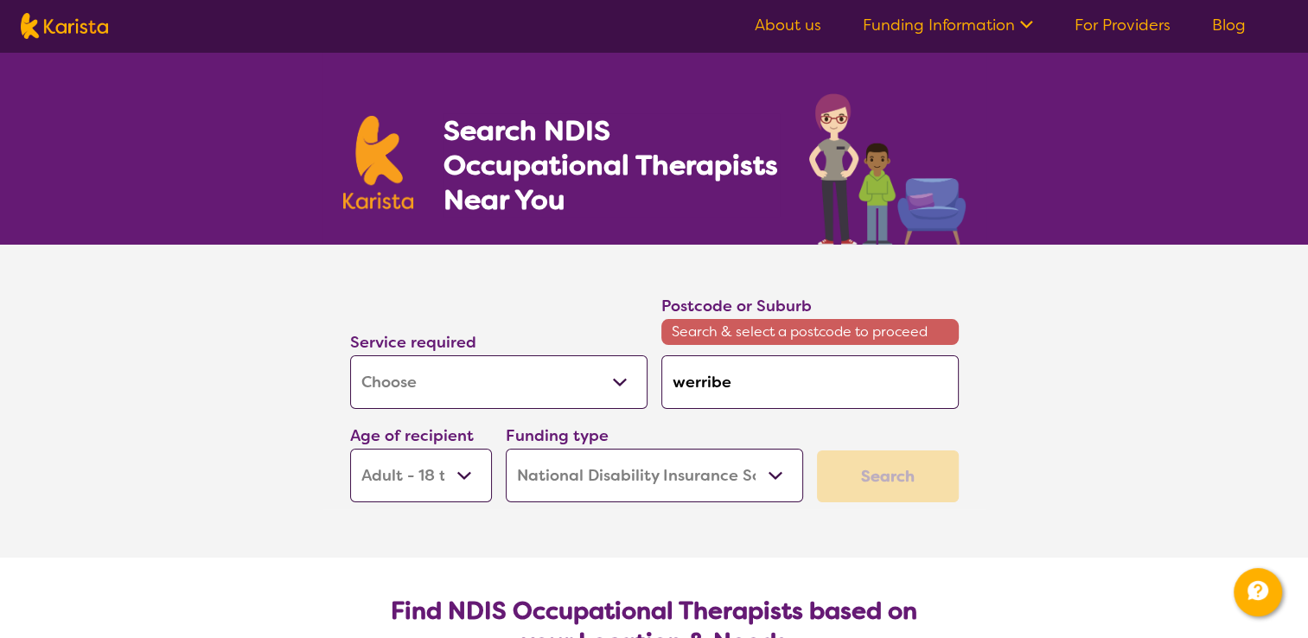
click at [740, 392] on input "werribe" at bounding box center [810, 382] width 297 height 54
type input "werribee"
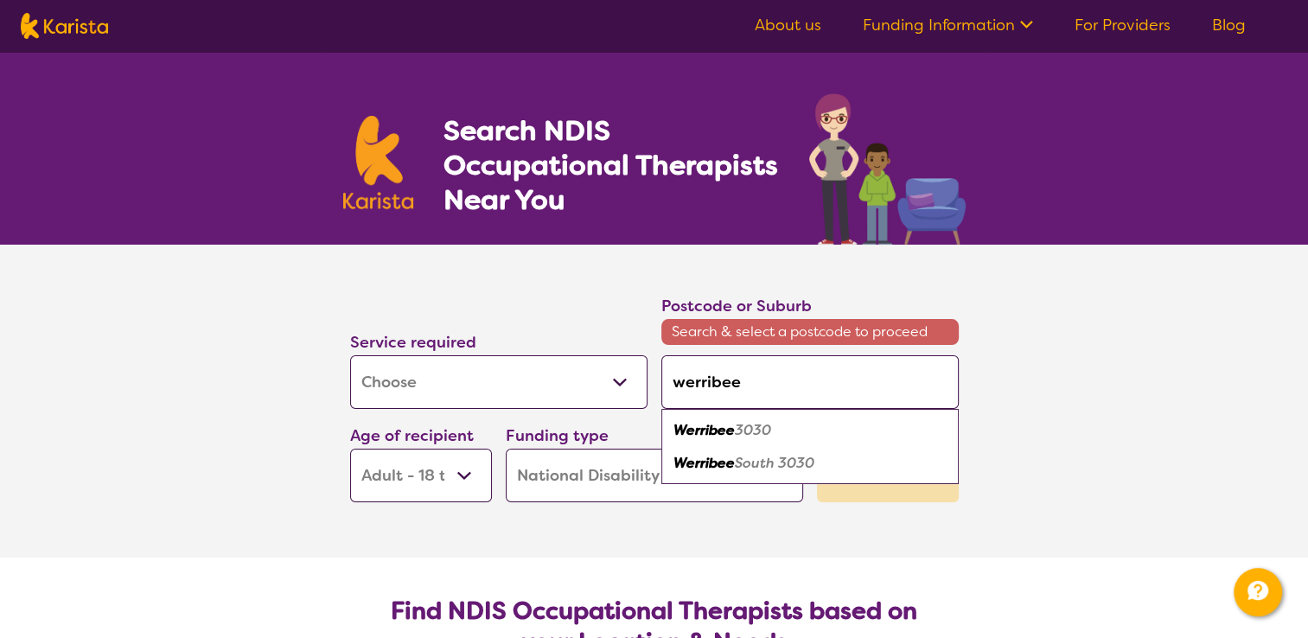
type input "werribee"
click at [725, 430] on em "Werribee" at bounding box center [704, 430] width 61 height 18
type input "3030"
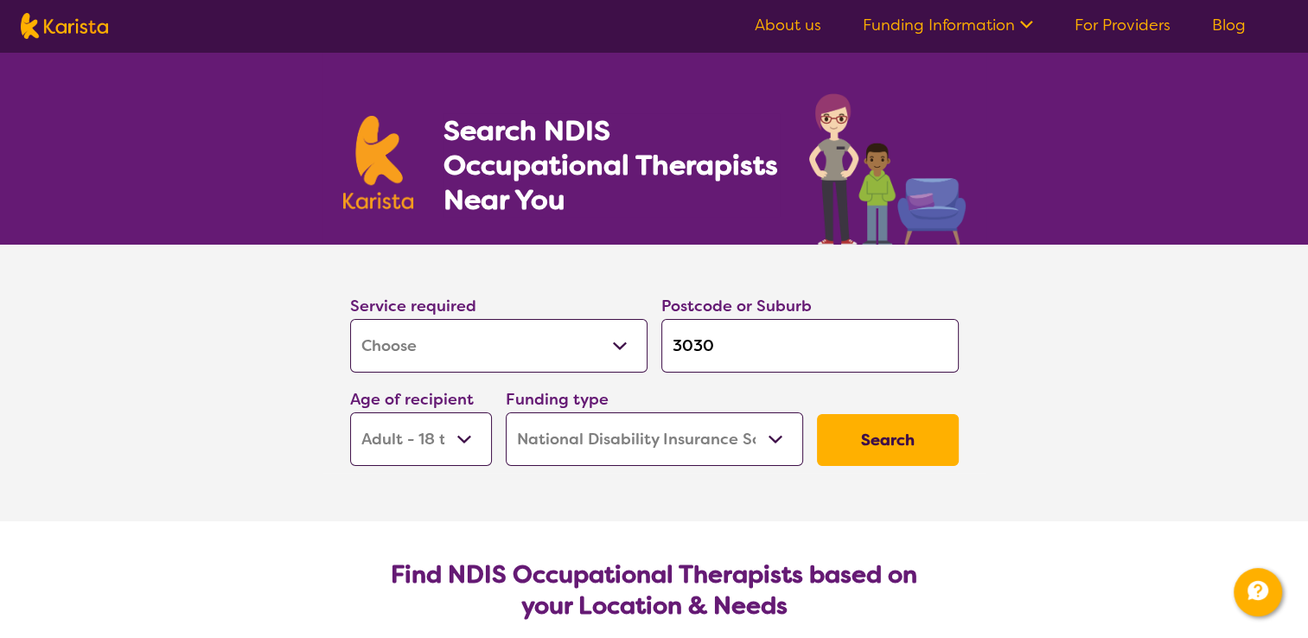
click at [865, 440] on button "Search" at bounding box center [888, 440] width 142 height 52
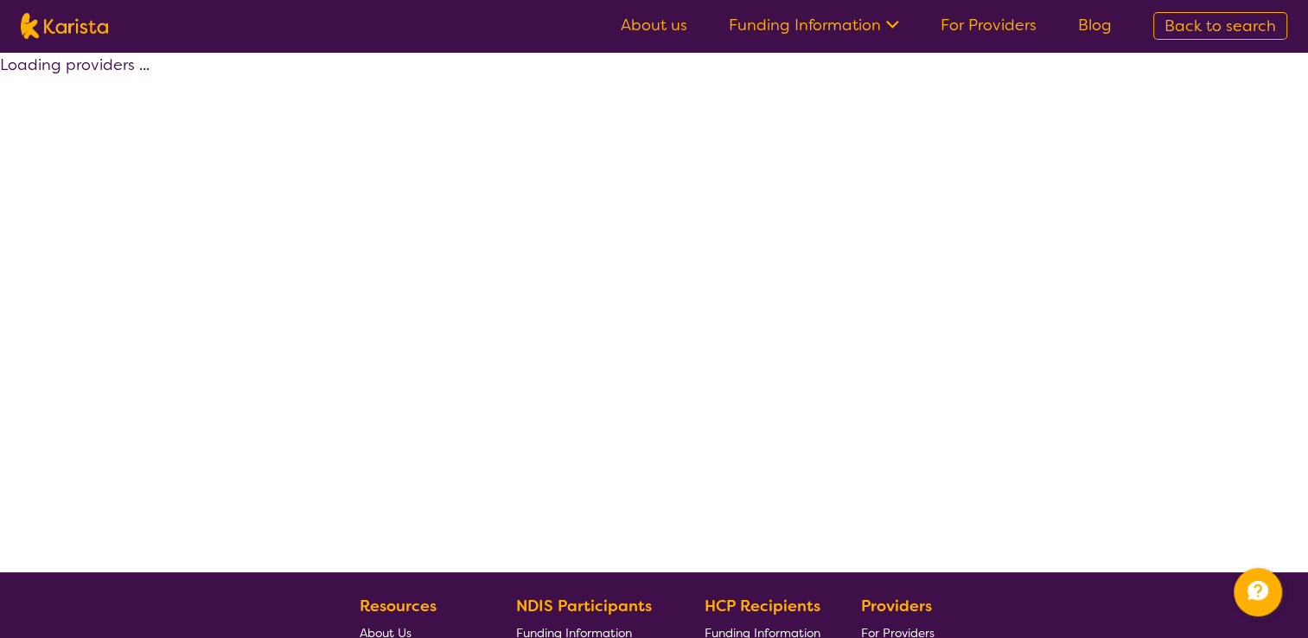
select select "by_score"
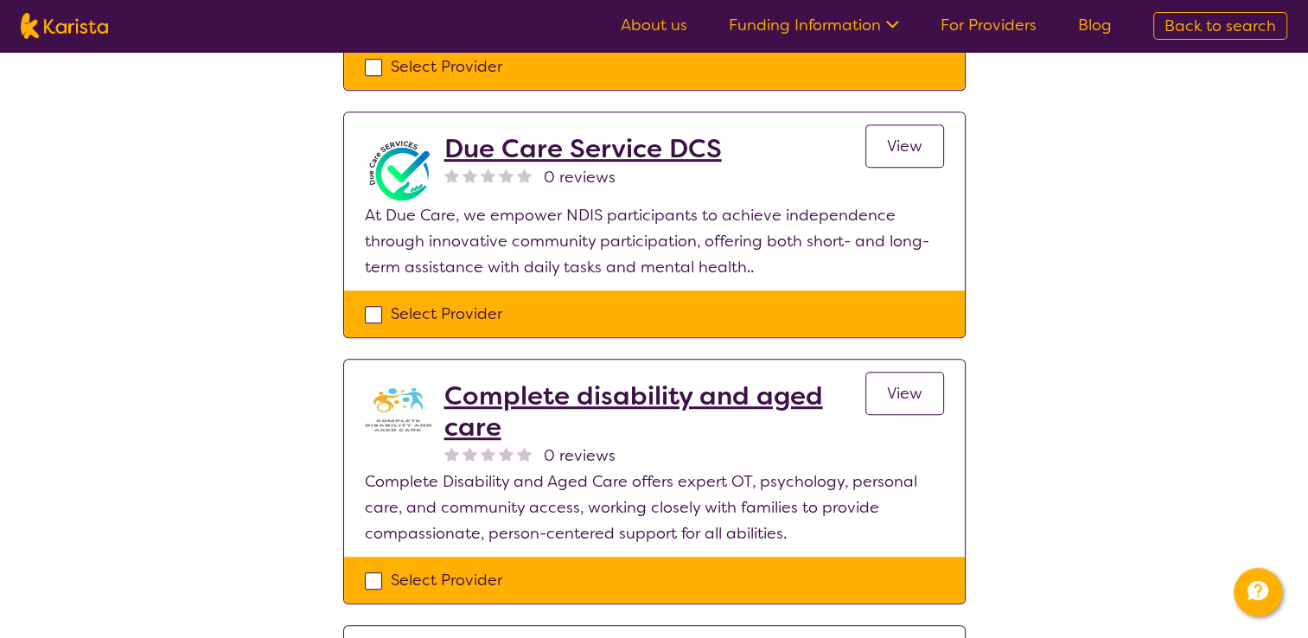
scroll to position [868, 0]
